Goal: Information Seeking & Learning: Learn about a topic

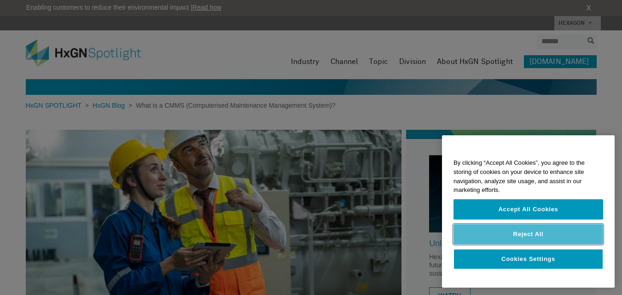
click at [539, 249] on div "Accept All Cookies Reject All" at bounding box center [528, 224] width 150 height 50
click at [534, 237] on button "Reject All" at bounding box center [528, 234] width 150 height 20
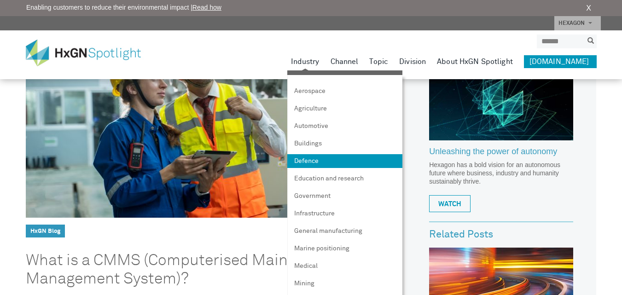
scroll to position [46, 0]
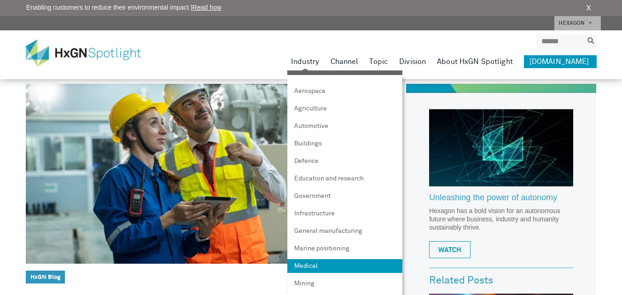
click at [325, 260] on link "Medical" at bounding box center [344, 266] width 115 height 14
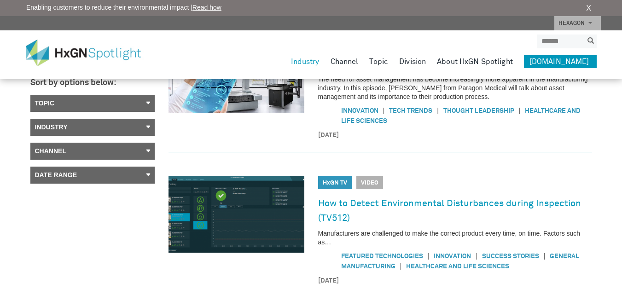
scroll to position [46, 0]
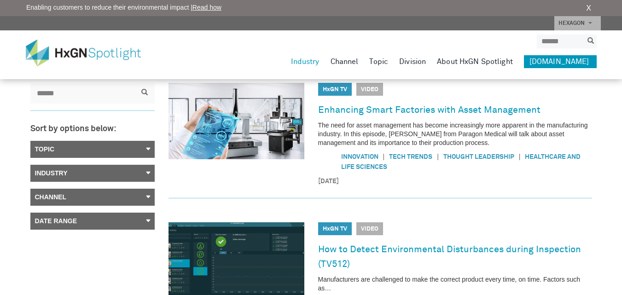
click at [141, 176] on link "Industry" at bounding box center [92, 173] width 124 height 17
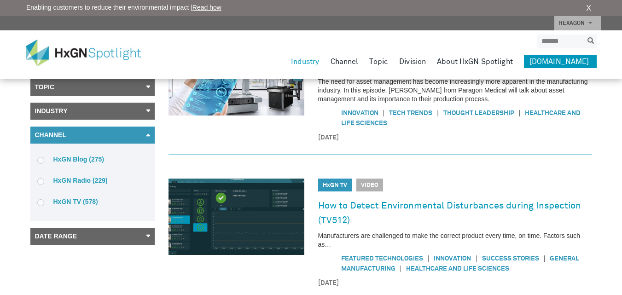
scroll to position [92, 0]
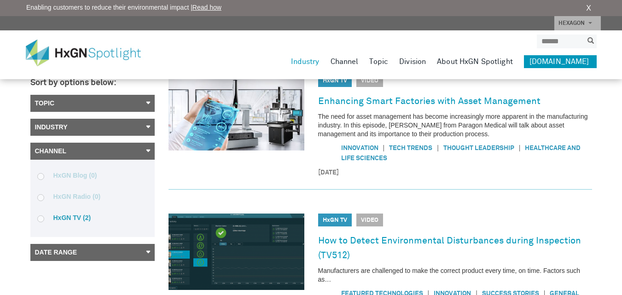
click at [146, 130] on link "Industry" at bounding box center [92, 127] width 124 height 17
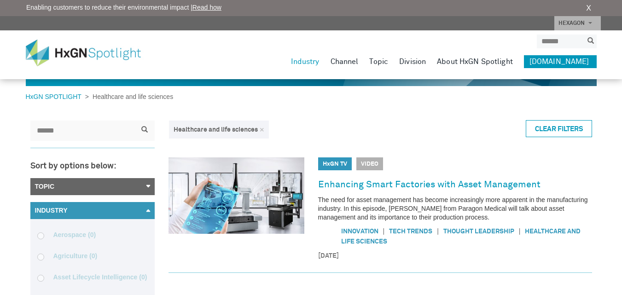
scroll to position [0, 0]
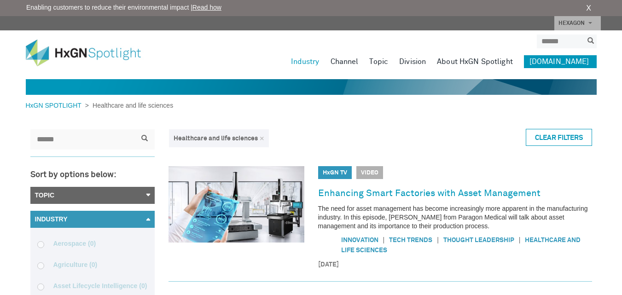
click at [141, 218] on link "Industry" at bounding box center [92, 219] width 124 height 17
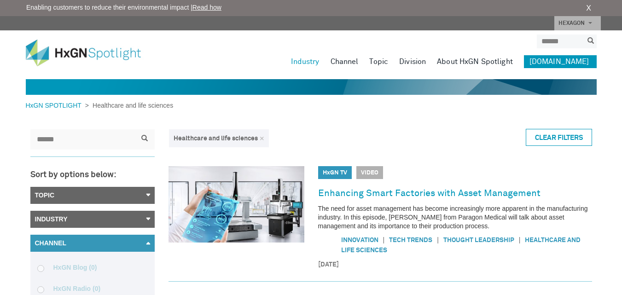
click at [77, 51] on img at bounding box center [90, 53] width 129 height 27
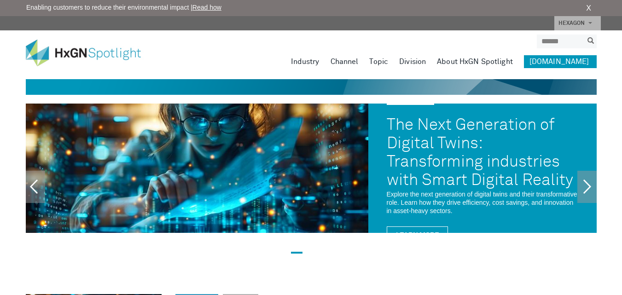
click at [499, 64] on link "About HxGN Spotlight" at bounding box center [475, 61] width 76 height 13
